Goal: Find specific page/section: Find specific page/section

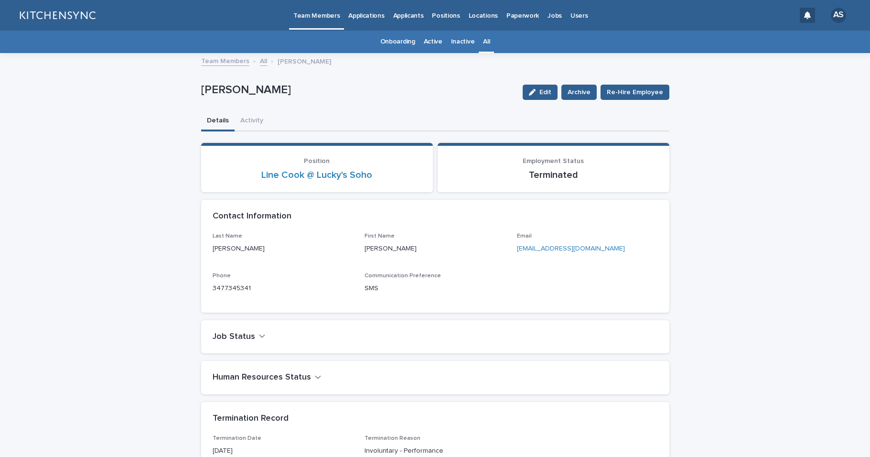
click at [487, 42] on link "All" at bounding box center [486, 42] width 7 height 22
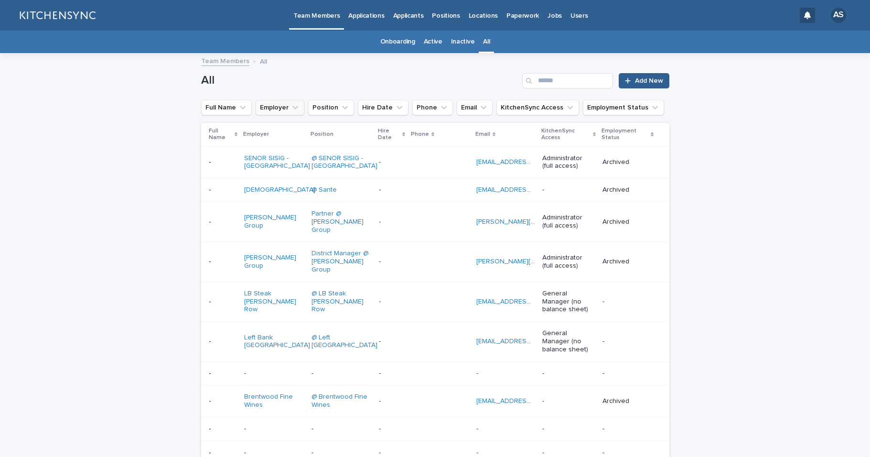
click at [288, 109] on button "Employer" at bounding box center [280, 107] width 49 height 15
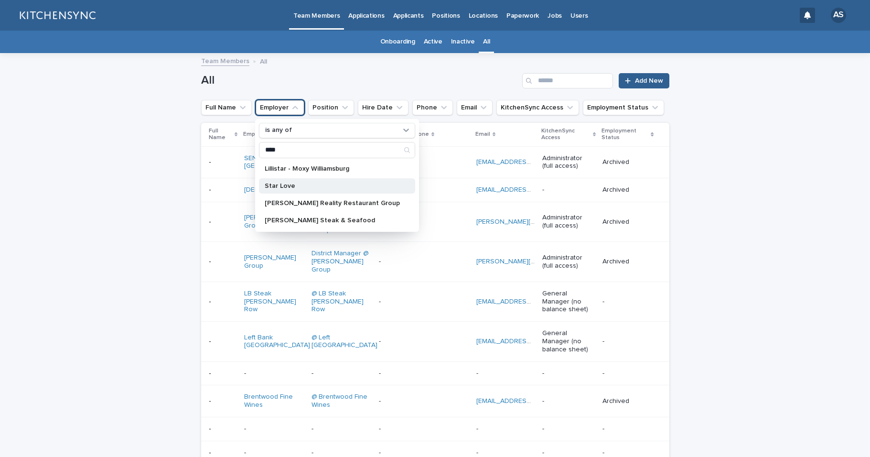
type input "****"
click at [281, 188] on p "Star Love" at bounding box center [332, 186] width 135 height 7
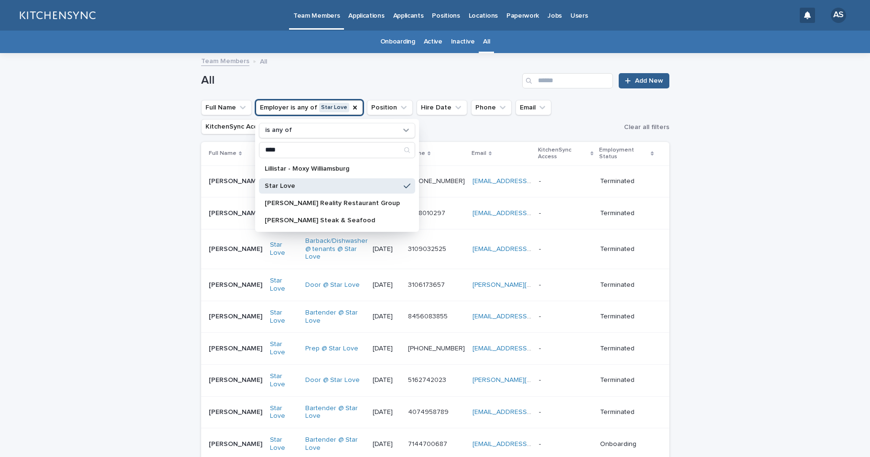
click at [398, 67] on div "Team Members All" at bounding box center [435, 61] width 478 height 13
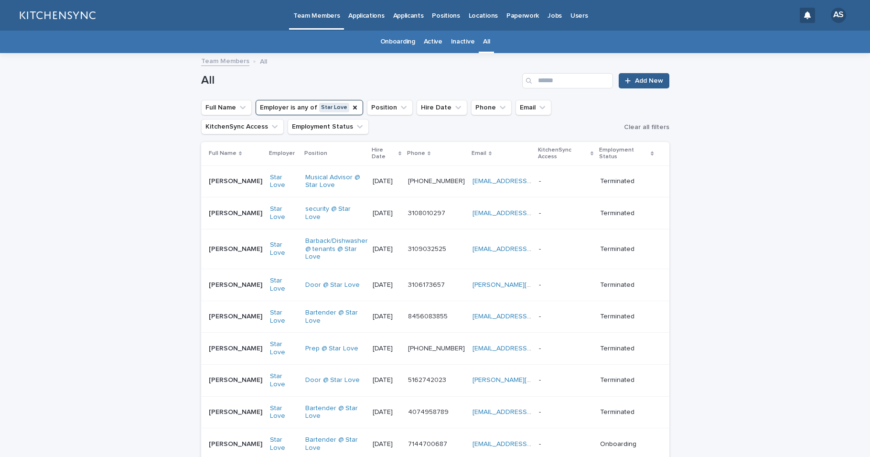
click at [400, 150] on div "Hire Date" at bounding box center [387, 154] width 30 height 18
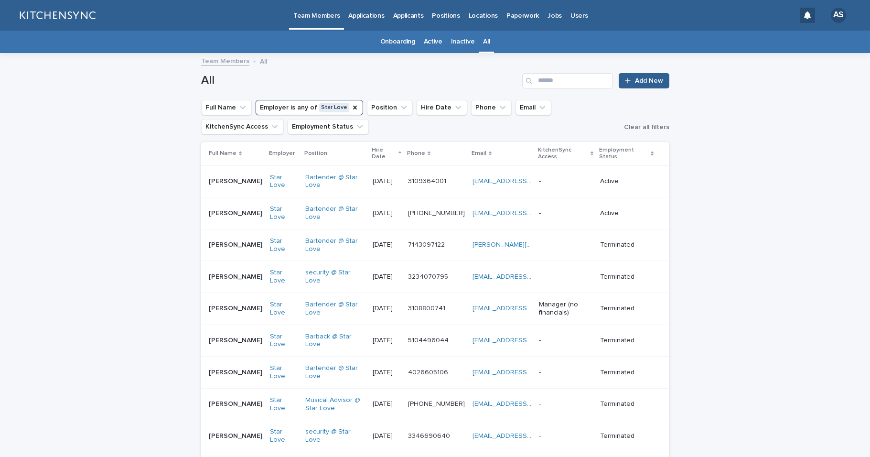
click at [401, 152] on icon at bounding box center [399, 153] width 3 height 5
click at [351, 108] on icon "Employer" at bounding box center [355, 108] width 8 height 8
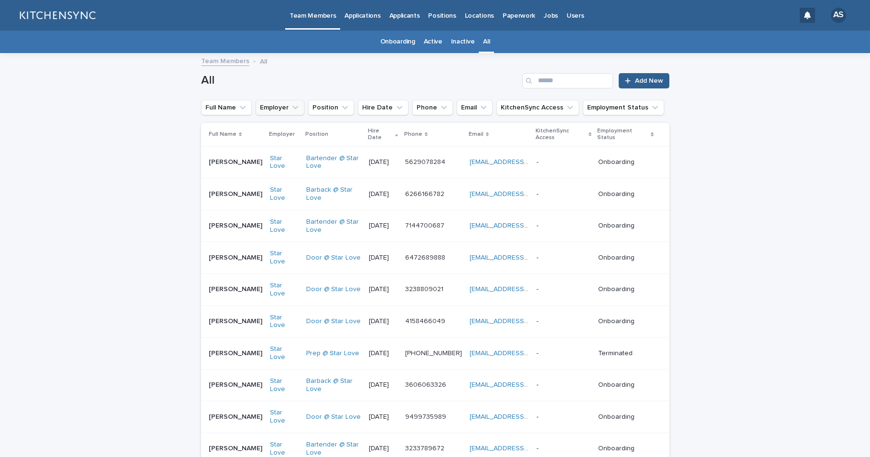
click at [294, 110] on icon "Employer" at bounding box center [296, 108] width 10 height 10
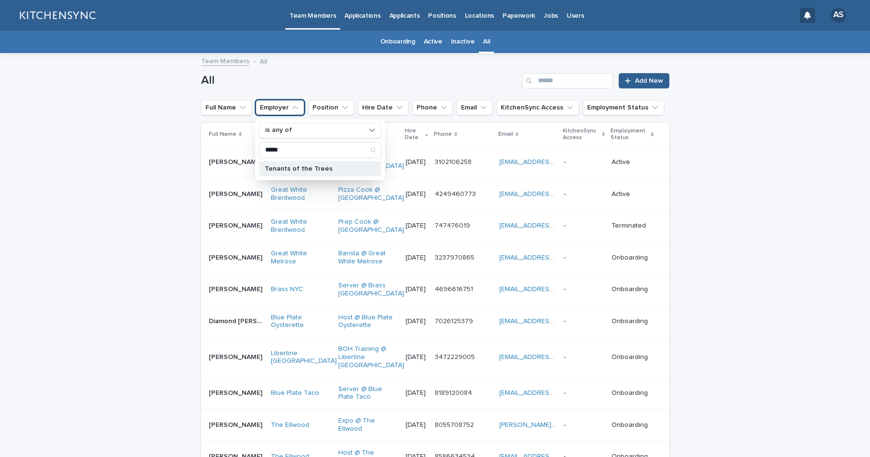
type input "*****"
click at [312, 171] on p "Tenants of the Trees" at bounding box center [315, 168] width 101 height 7
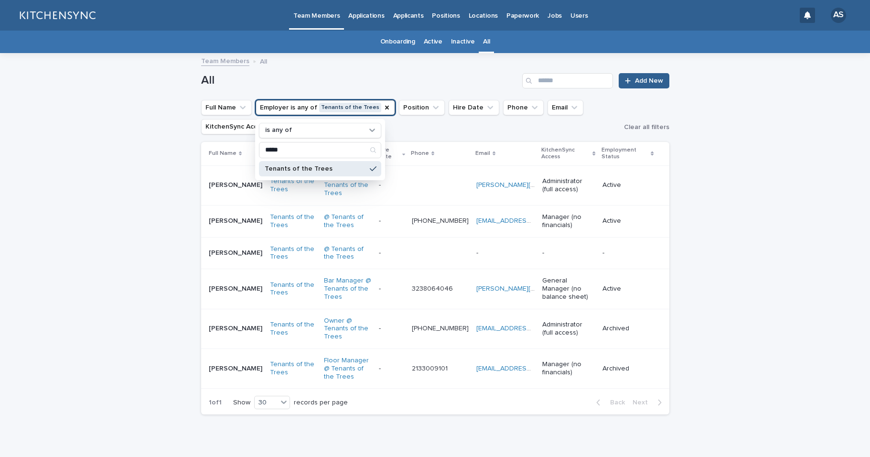
click at [440, 48] on link "Active" at bounding box center [433, 42] width 19 height 22
